Goal: Complete application form

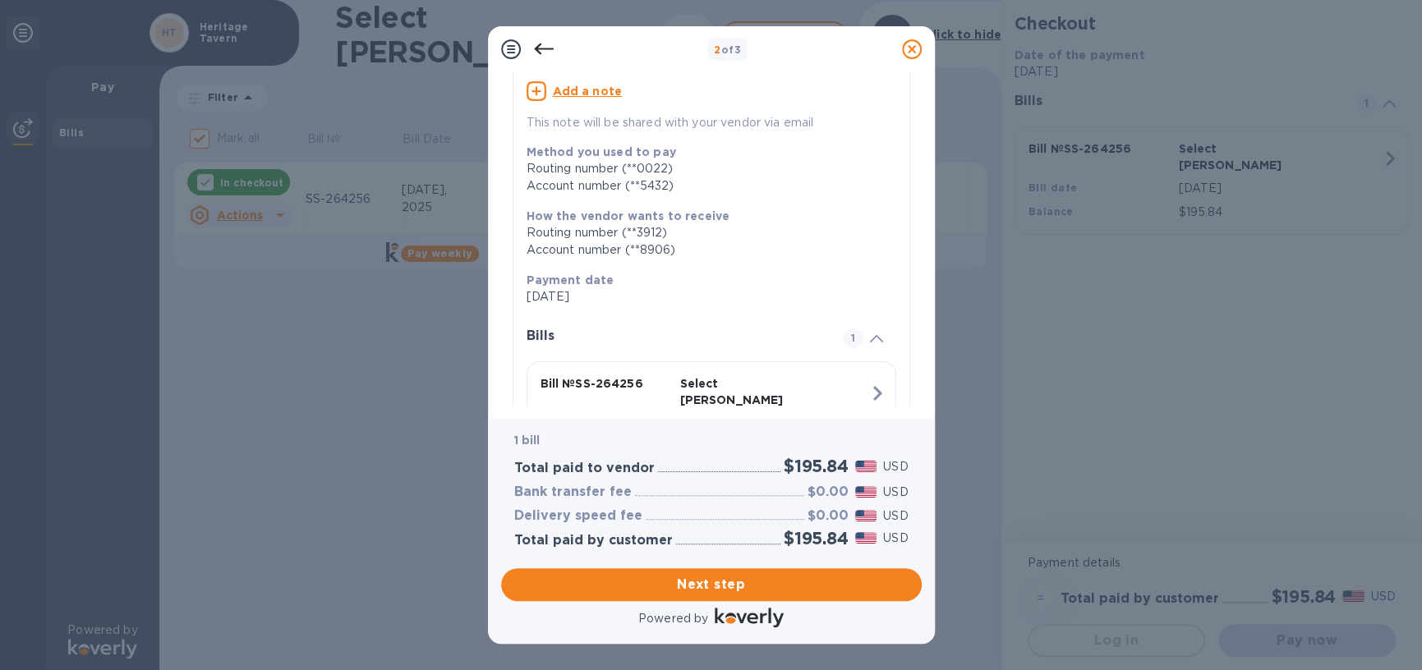
scroll to position [164, 0]
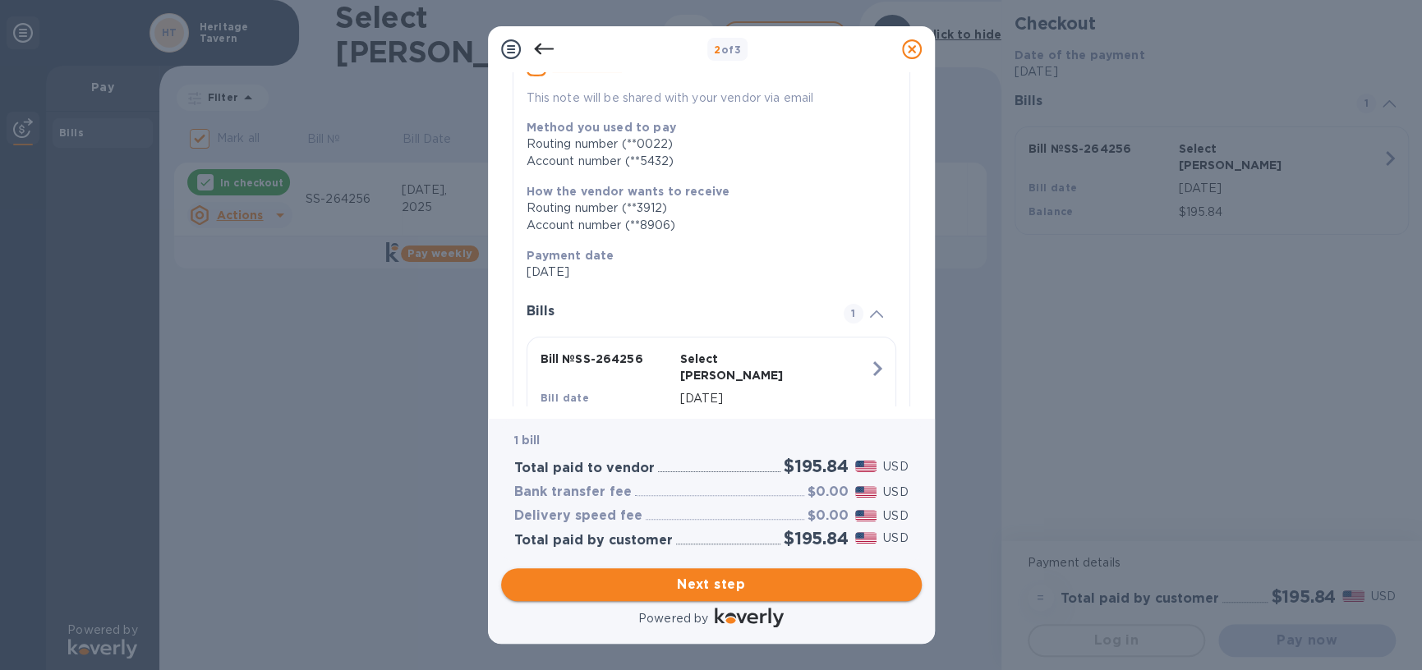
click at [759, 574] on button "Next step" at bounding box center [711, 584] width 421 height 33
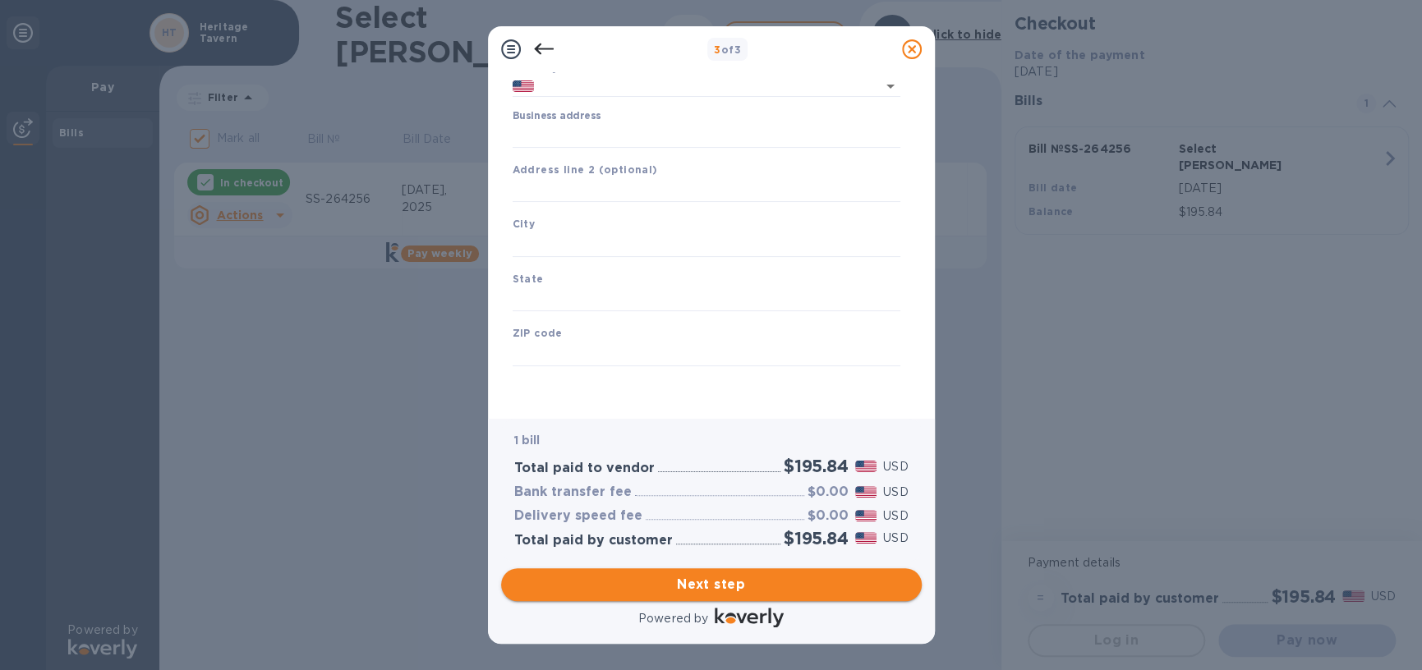
type input "[GEOGRAPHIC_DATA]"
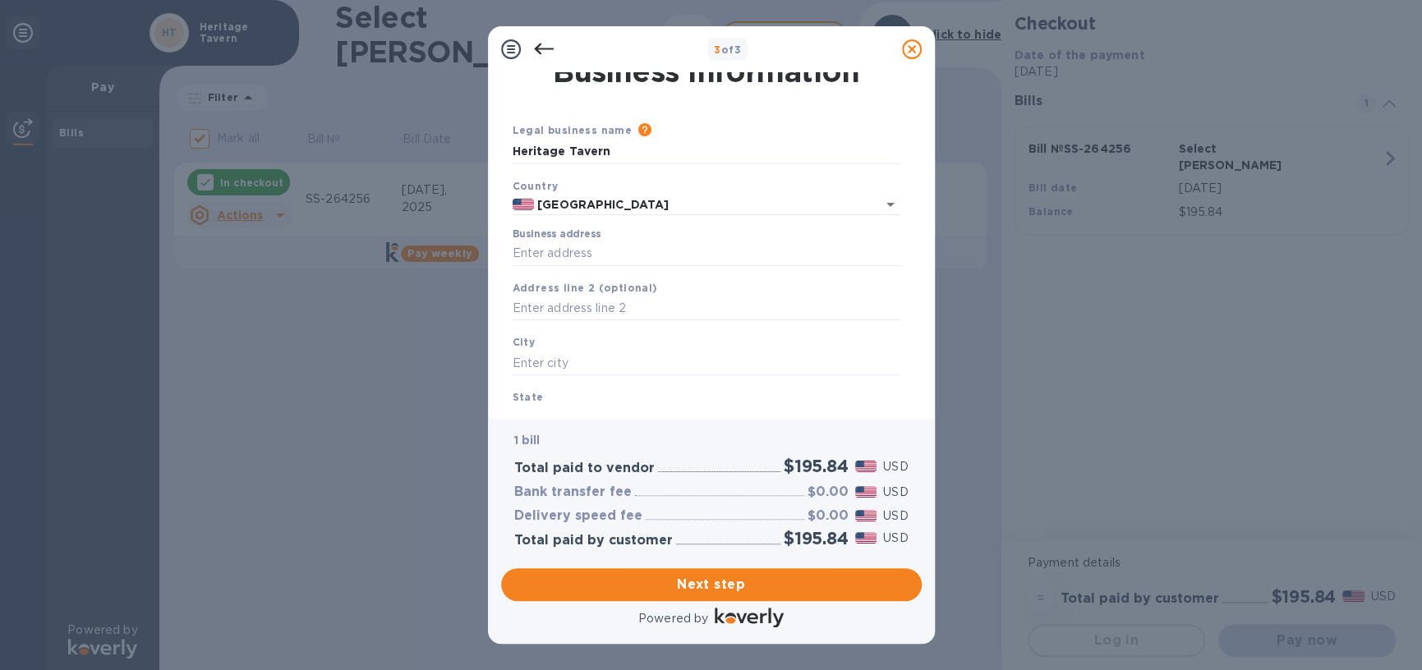
scroll to position [0, 0]
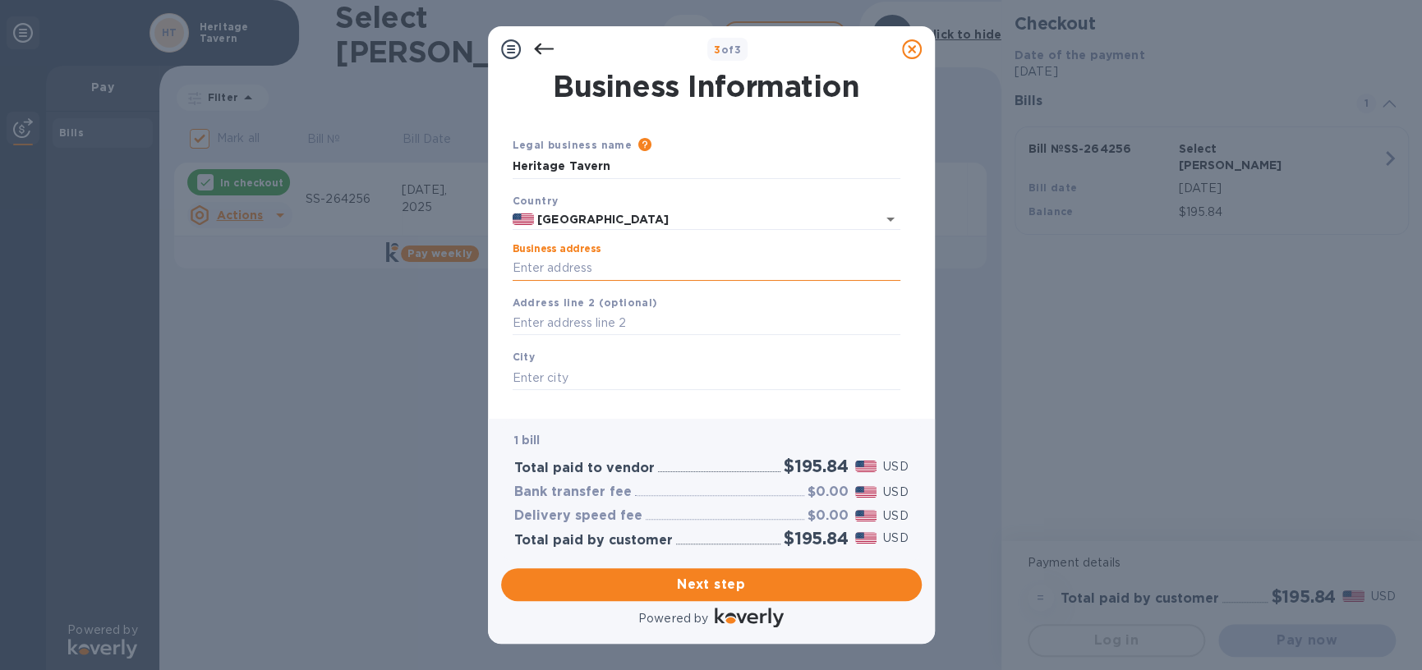
click at [651, 277] on input "Business address" at bounding box center [707, 268] width 388 height 25
type input "[STREET_ADDRESS]"
click at [616, 365] on div "City" at bounding box center [706, 369] width 401 height 55
click at [586, 391] on div "City" at bounding box center [706, 369] width 401 height 55
click at [577, 387] on div "City" at bounding box center [706, 369] width 401 height 55
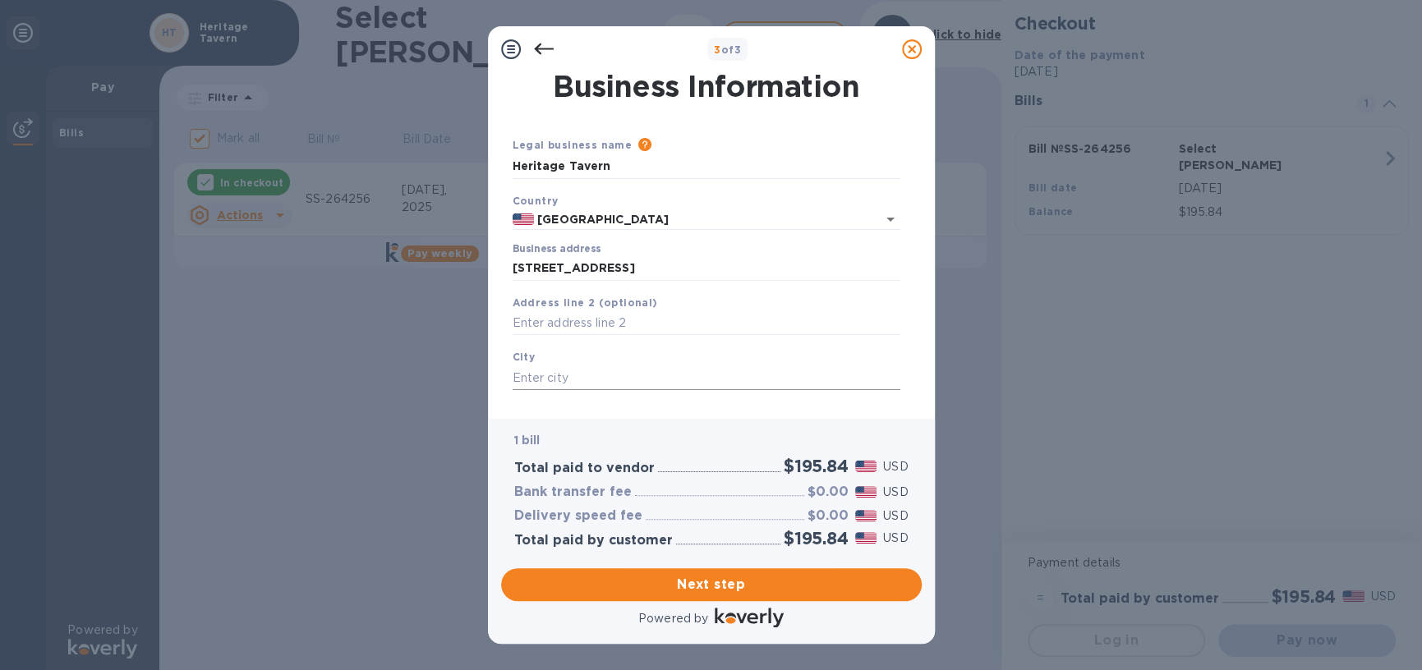
click at [577, 384] on input "text" at bounding box center [707, 378] width 388 height 25
type input "[GEOGRAPHIC_DATA]"
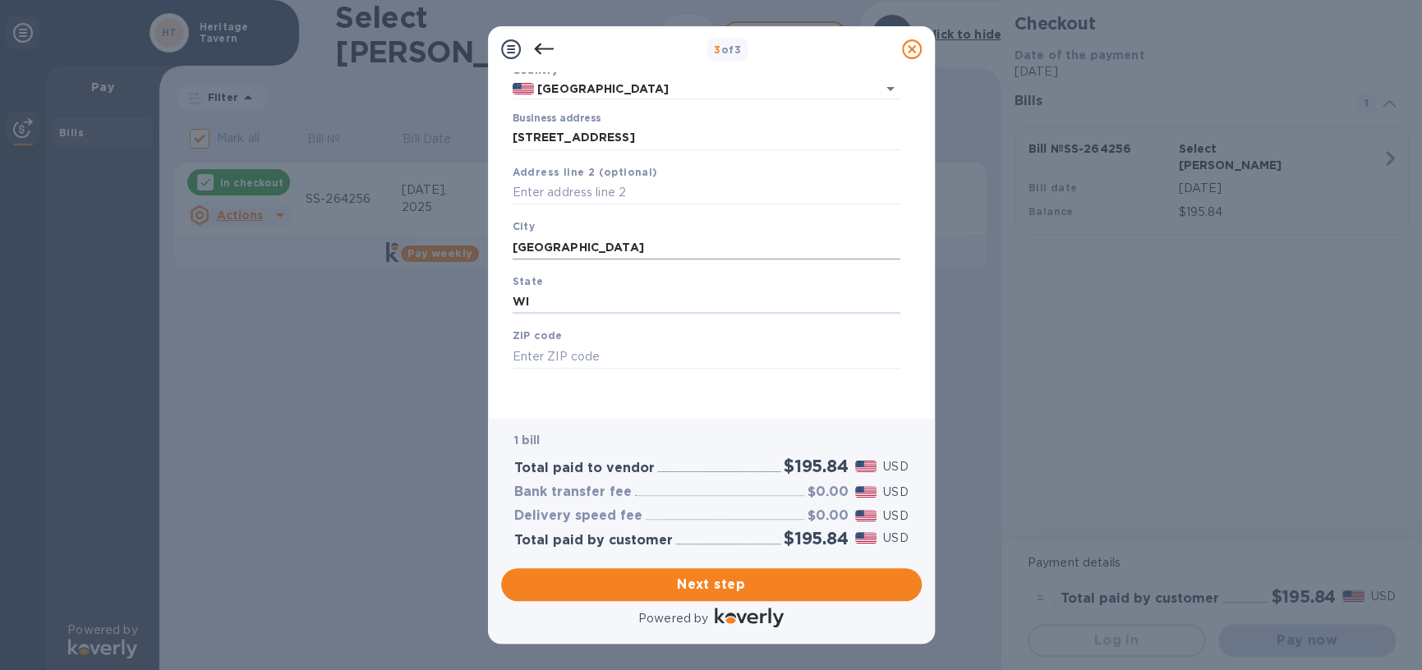
type input "WI"
type input "53703"
click at [797, 582] on span "Next step" at bounding box center [711, 585] width 394 height 20
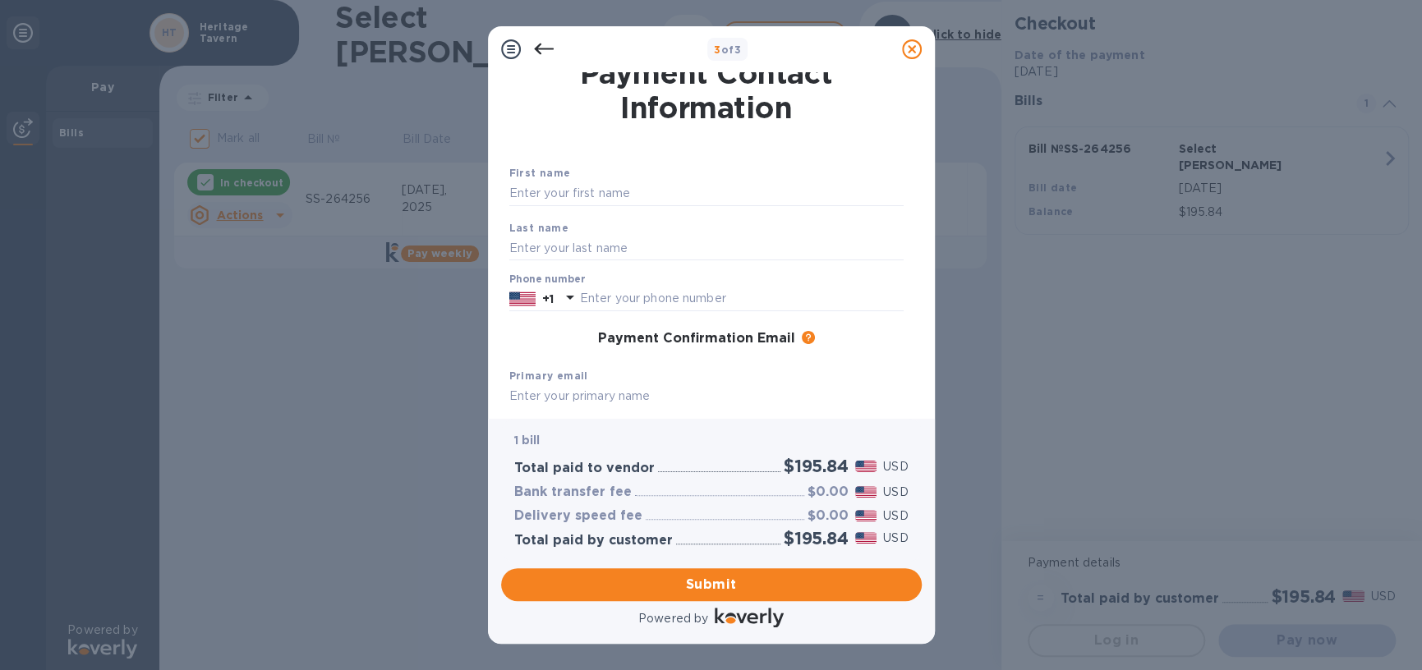
scroll to position [0, 0]
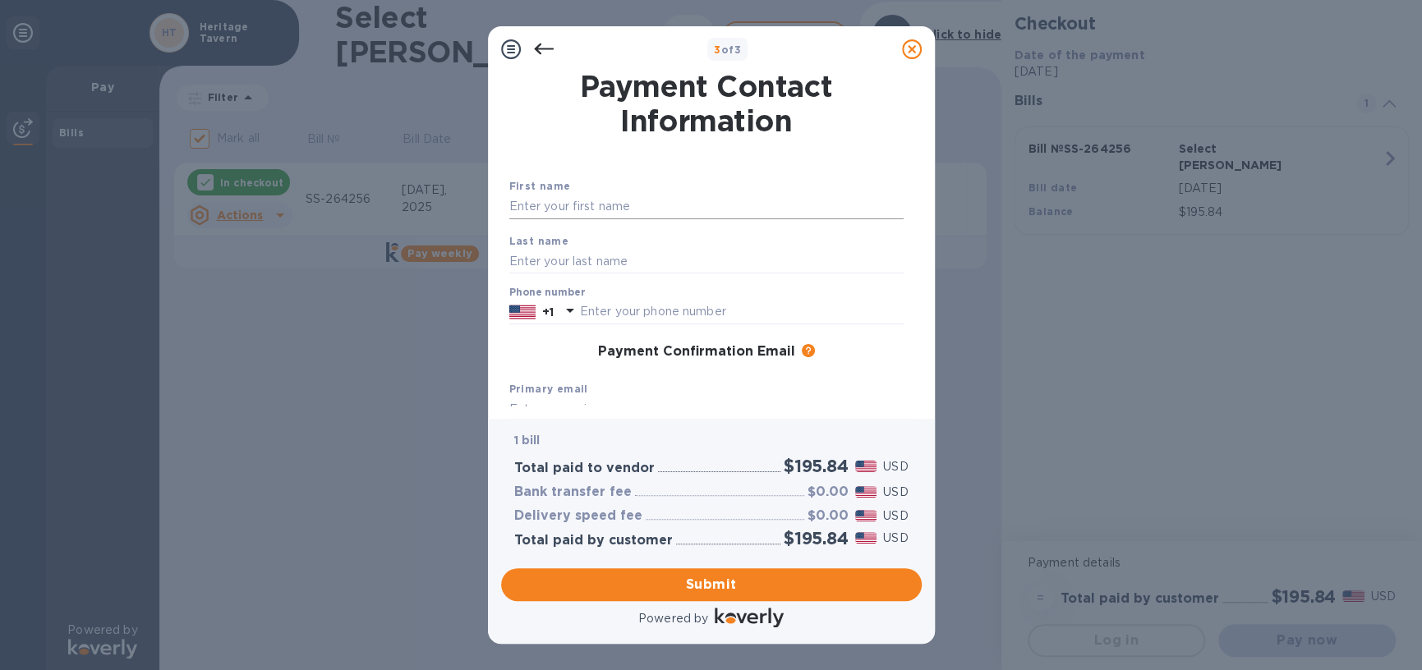
click at [584, 201] on input "text" at bounding box center [706, 207] width 394 height 25
type input "[PERSON_NAME]"
type input "Biel"
type input "6082839500"
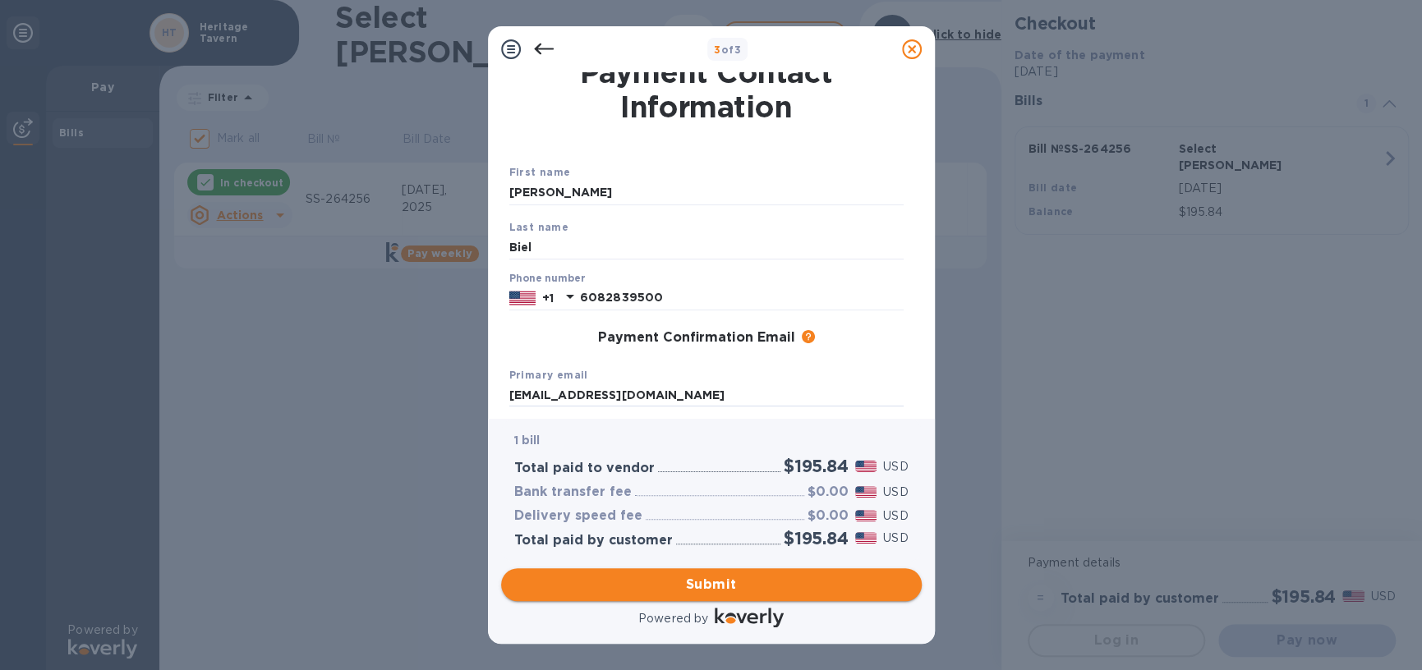
type input "[EMAIL_ADDRESS][DOMAIN_NAME]"
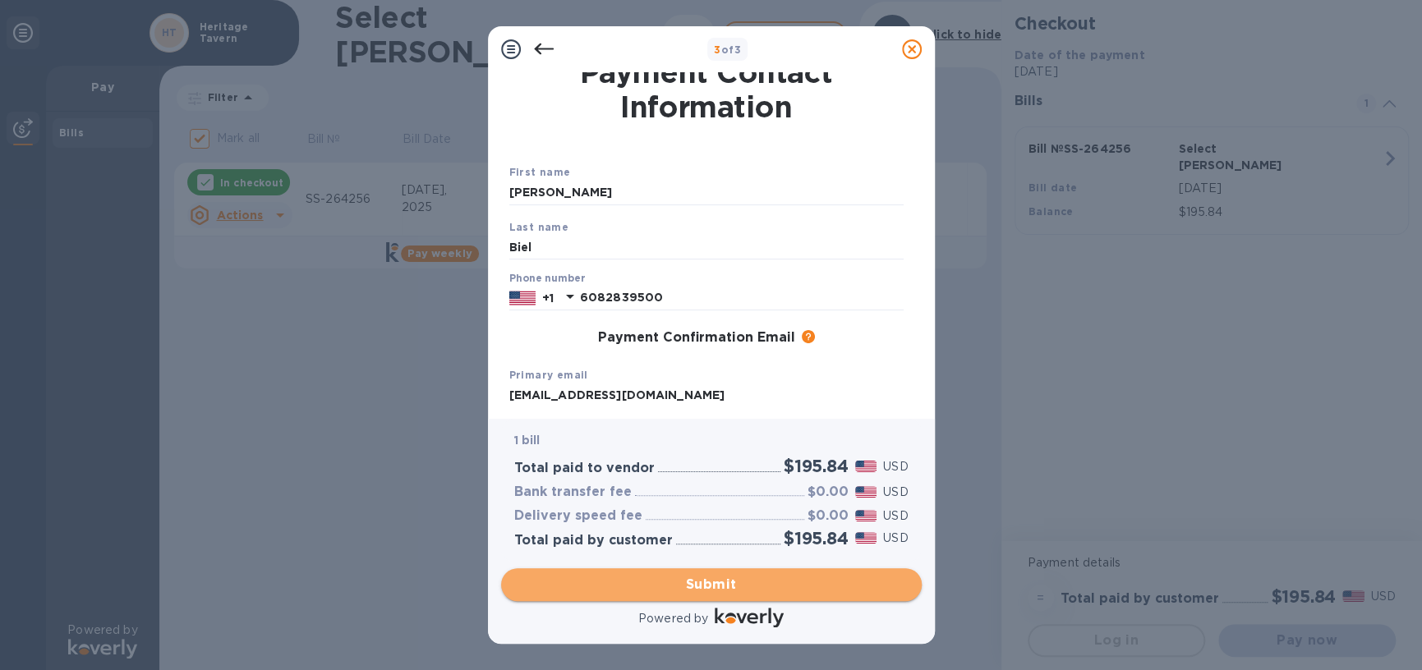
click at [695, 575] on span "Submit" at bounding box center [711, 585] width 394 height 20
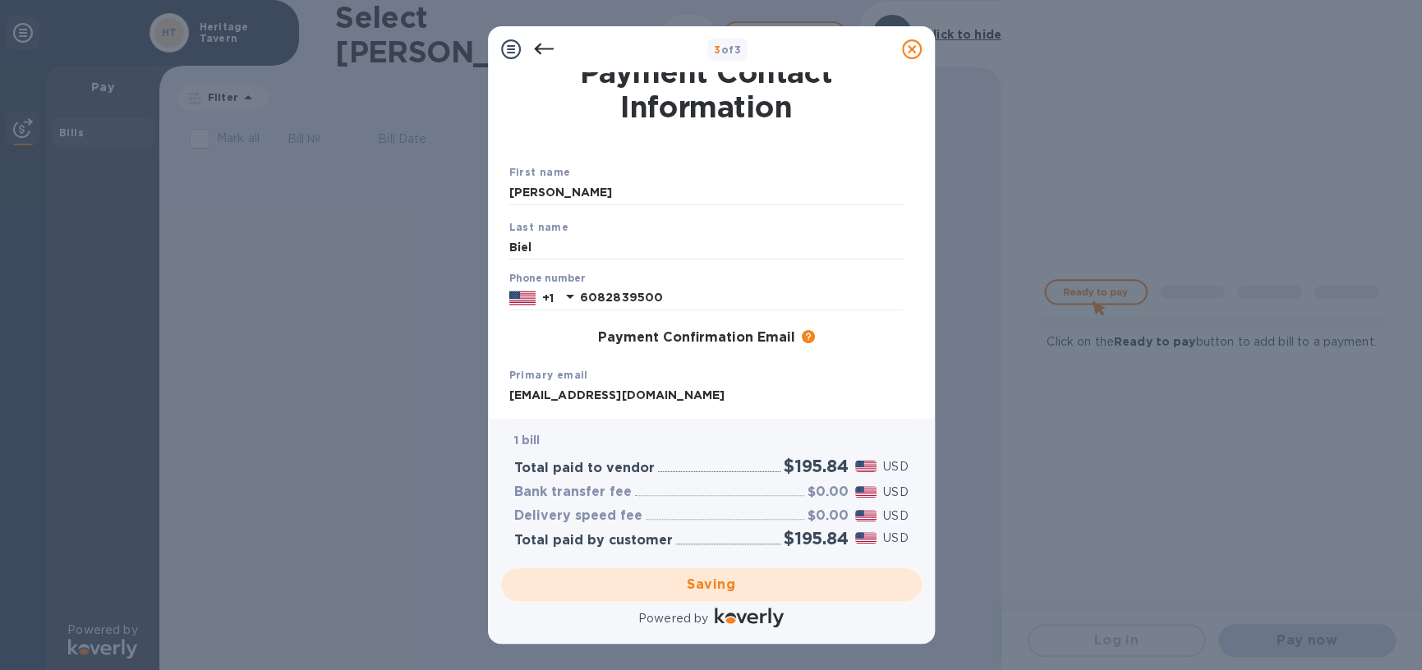
checkbox input "false"
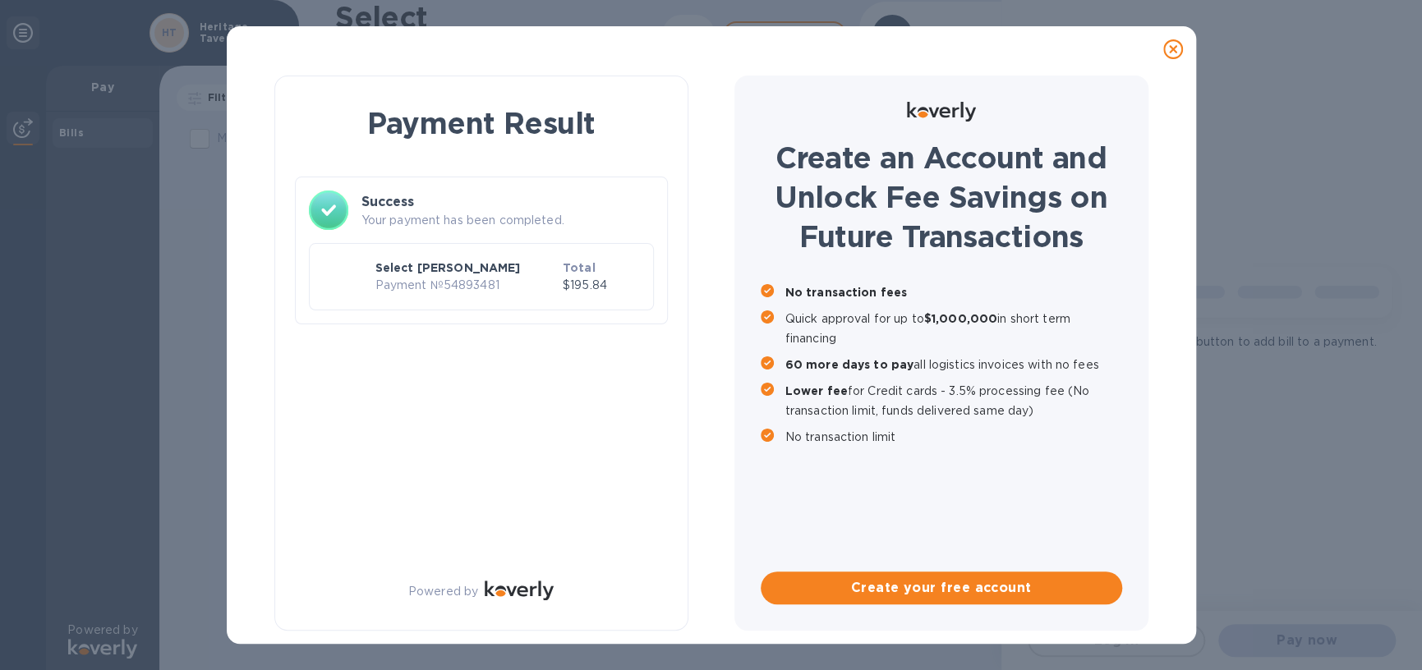
scroll to position [0, 0]
